Goal: Transaction & Acquisition: Obtain resource

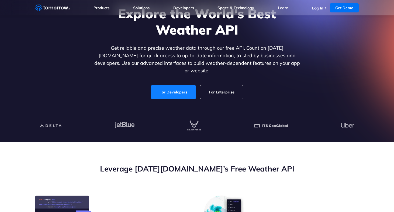
scroll to position [74, 0]
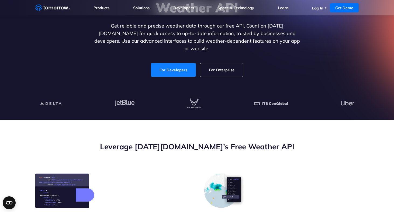
click at [171, 64] on link "For Developers" at bounding box center [173, 69] width 45 height 13
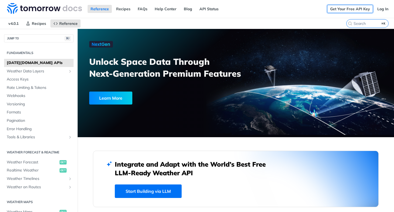
click at [362, 10] on link "Get Your Free API Key" at bounding box center [350, 9] width 46 height 8
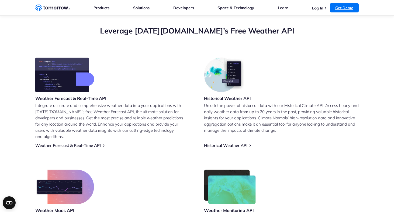
scroll to position [187, 0]
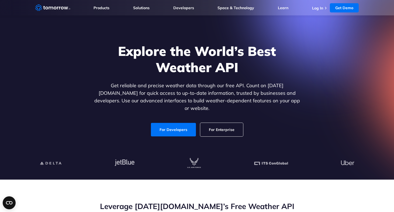
scroll to position [16, 0]
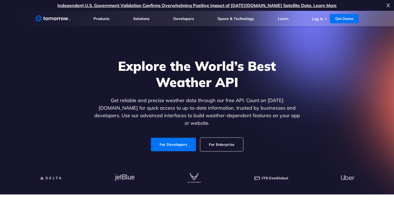
click at [171, 129] on div "Explore the World’s Best Weather API Get reliable and precise weather data thro…" at bounding box center [197, 104] width 208 height 93
click at [168, 138] on link "For Developers" at bounding box center [173, 144] width 45 height 13
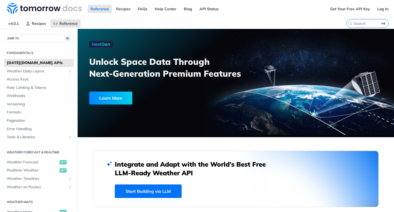
scroll to position [0, 0]
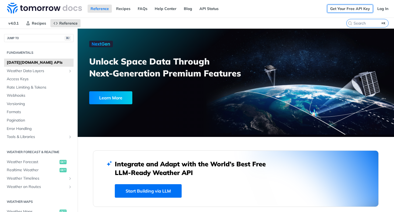
click at [358, 10] on link "Get Your Free API Key" at bounding box center [350, 9] width 46 height 8
